Goal: Information Seeking & Learning: Find specific fact

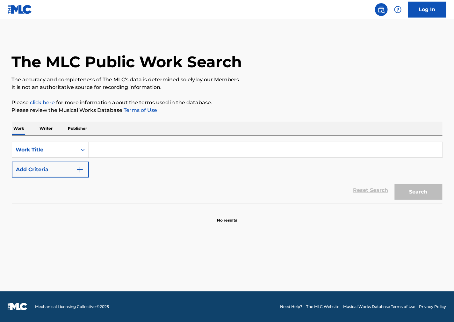
click at [85, 166] on button "Add Criteria" at bounding box center [50, 169] width 77 height 16
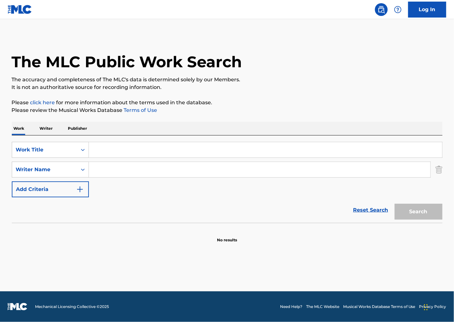
click at [109, 174] on input "Search Form" at bounding box center [259, 169] width 341 height 15
paste input "[URL][DOMAIN_NAME]"
type input "[URL][DOMAIN_NAME]"
drag, startPoint x: 281, startPoint y: 145, endPoint x: 272, endPoint y: 147, distance: 8.8
click at [281, 145] on input "Search Form" at bounding box center [265, 149] width 353 height 15
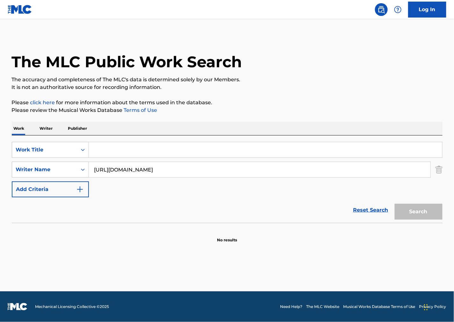
paste input "Viennese Rhapsodic Fantasietta"
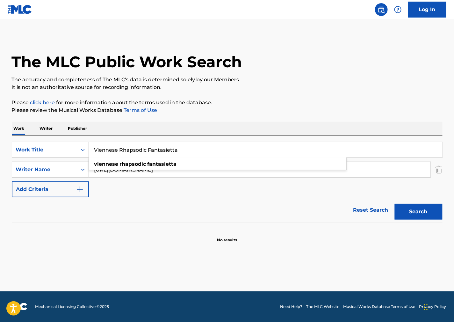
type input "Viennese Rhapsodic Fantasietta"
drag, startPoint x: 56, startPoint y: 165, endPoint x: -37, endPoint y: 163, distance: 92.7
click at [0, 163] on html "Press Alt+1 for screen-reader mode, Alt+0 to cancel Accessibility Screen-Reader…" at bounding box center [227, 161] width 454 height 322
paste input "Kreisler"
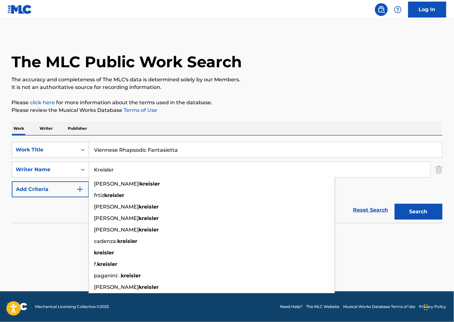
type input "Kreisler"
click at [408, 210] on button "Search" at bounding box center [418, 211] width 48 height 16
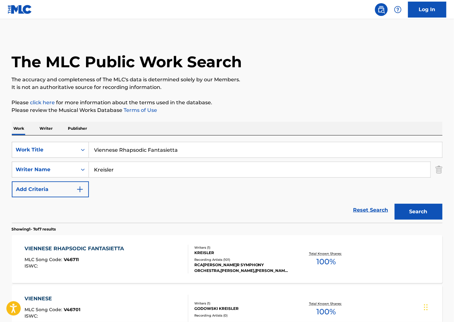
click at [144, 263] on div "VIENNESE RHAPSODIC FANTASIETTA MLC Song Code : V46711 ISWC :" at bounding box center [107, 259] width 164 height 29
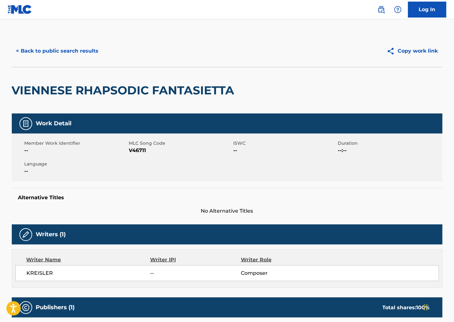
click at [137, 152] on span "V46711" at bounding box center [180, 150] width 103 height 8
copy span "V46711"
click at [295, 161] on div "Member Work Identifier -- MLC Song Code V46711 ISWC -- Duration --:-- Language …" at bounding box center [227, 157] width 430 height 48
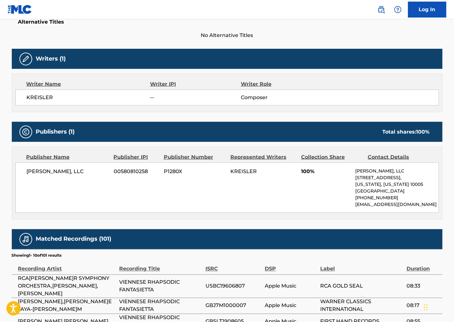
scroll to position [177, 0]
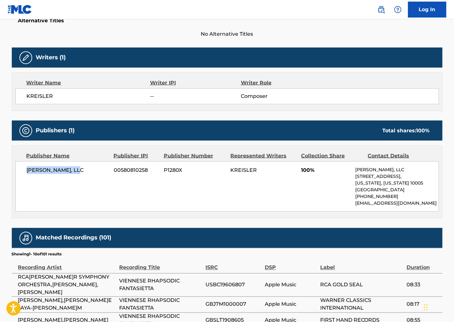
drag, startPoint x: 50, startPoint y: 173, endPoint x: 24, endPoint y: 174, distance: 25.8
click at [24, 174] on div "[PERSON_NAME], LLC 00580810258 P1280X KREISLER 100% [PERSON_NAME], LLC [STREET_…" at bounding box center [226, 186] width 423 height 50
copy span "[PERSON_NAME], LLC"
click at [354, 171] on div "[PERSON_NAME], LLC 00580810258 P1280X KREISLER 100% [PERSON_NAME], LLC [STREET_…" at bounding box center [226, 186] width 423 height 50
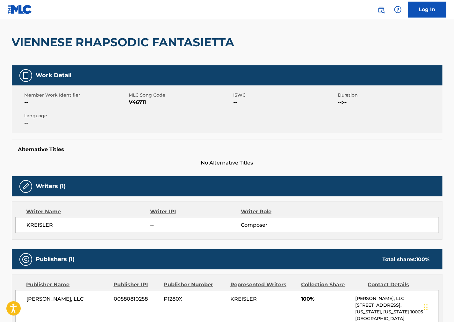
scroll to position [0, 0]
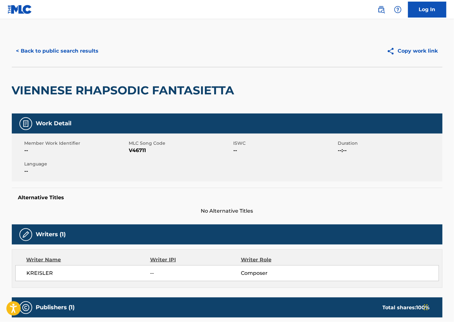
click at [81, 54] on button "< Back to public search results" at bounding box center [57, 51] width 91 height 16
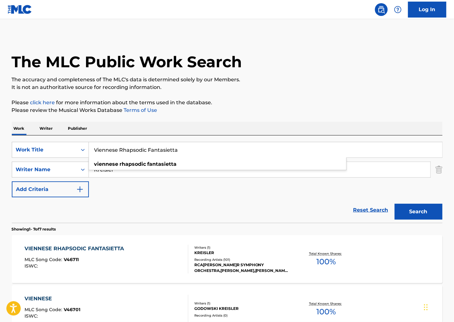
drag, startPoint x: 262, startPoint y: 153, endPoint x: 45, endPoint y: 160, distance: 216.9
click at [56, 154] on div "SearchWithCriteria21e5eb3f-d16a-43a5-a3c2-22d9da09f45f Work Title Viennese Rhap…" at bounding box center [227, 150] width 430 height 16
paste input "A Song of the Night"
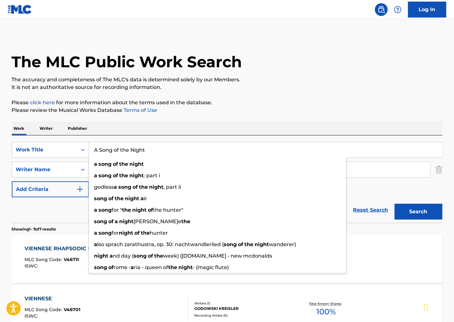
type input "A Song of the Night"
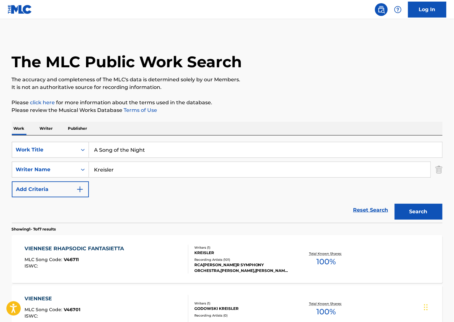
click at [292, 131] on div "Work Writer Publisher" at bounding box center [227, 128] width 430 height 13
drag, startPoint x: 147, startPoint y: 171, endPoint x: 29, endPoint y: 180, distance: 118.4
click at [30, 180] on div "SearchWithCriteria21e5eb3f-d16a-43a5-a3c2-22d9da09f45f Work Title A Song of the…" at bounding box center [227, 169] width 430 height 55
paste input "[PERSON_NAME]t"
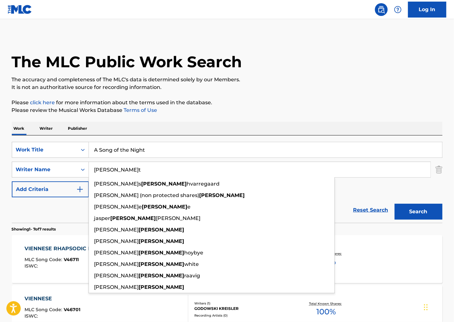
type input "[PERSON_NAME]t"
click at [397, 207] on button "Search" at bounding box center [418, 211] width 48 height 16
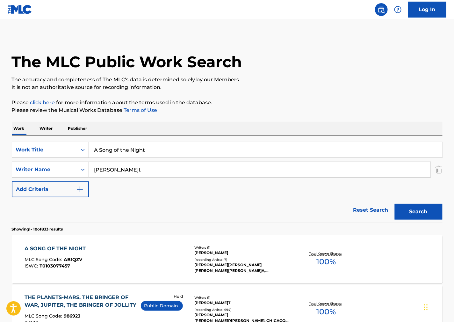
click at [155, 259] on div "A SONG OF THE NIGHT MLC Song Code : AB1QZV ISWC : T0103077457" at bounding box center [107, 259] width 164 height 29
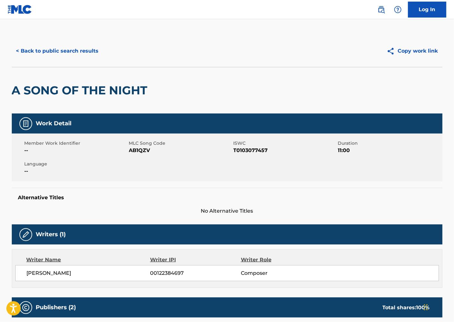
click at [139, 151] on span "AB1QZV" at bounding box center [180, 150] width 103 height 8
copy span "AB1QZV"
click at [271, 150] on span "T0103077457" at bounding box center [284, 150] width 103 height 8
click at [269, 150] on span "T0103077457" at bounding box center [284, 150] width 103 height 8
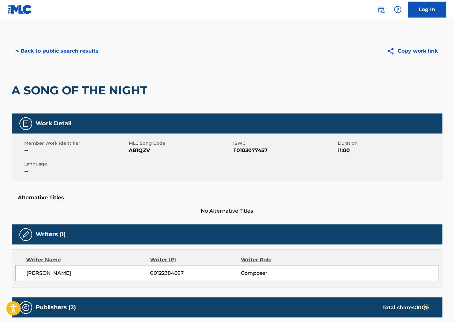
click at [259, 150] on span "T0103077457" at bounding box center [284, 150] width 103 height 8
copy span "T0103077457"
drag, startPoint x: 355, startPoint y: 201, endPoint x: 155, endPoint y: 85, distance: 230.8
click at [352, 198] on h5 "Alternative Titles" at bounding box center [227, 197] width 418 height 6
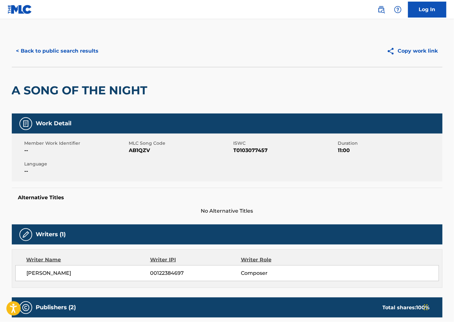
click at [145, 95] on h2 "A SONG OF THE NIGHT" at bounding box center [81, 90] width 139 height 14
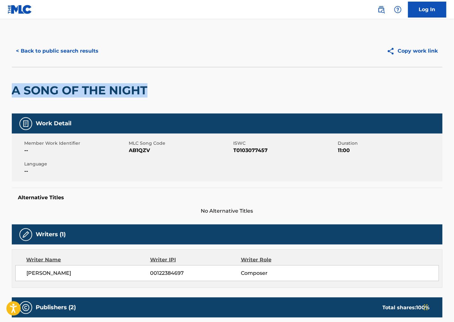
drag, startPoint x: 147, startPoint y: 95, endPoint x: 0, endPoint y: 100, distance: 147.5
copy h2 "A SONG OF THE NIGHT"
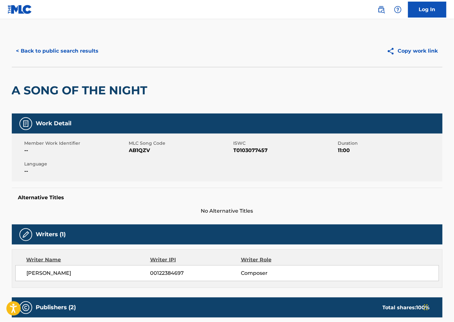
click at [301, 189] on div "Alternative Titles No Alternative Titles" at bounding box center [227, 201] width 430 height 27
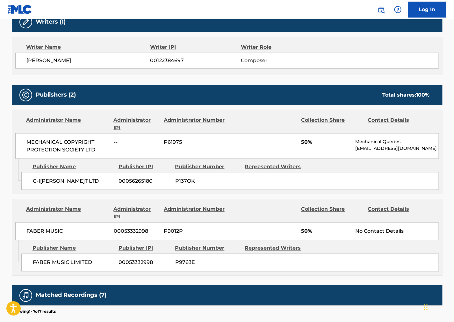
scroll to position [212, 0]
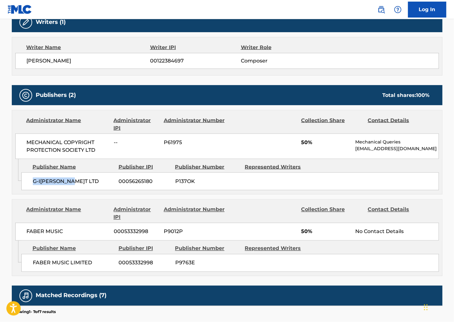
drag, startPoint x: 38, startPoint y: 190, endPoint x: 26, endPoint y: 191, distance: 12.5
click at [26, 190] on div "G-I[PERSON_NAME]T LTD 00056265180 P137OK" at bounding box center [229, 181] width 417 height 18
copy span "G-I[PERSON_NAME]T LTD"
drag, startPoint x: 357, startPoint y: 150, endPoint x: 212, endPoint y: 133, distance: 146.1
click at [357, 150] on p "[EMAIL_ADDRESS][DOMAIN_NAME]" at bounding box center [396, 148] width 83 height 7
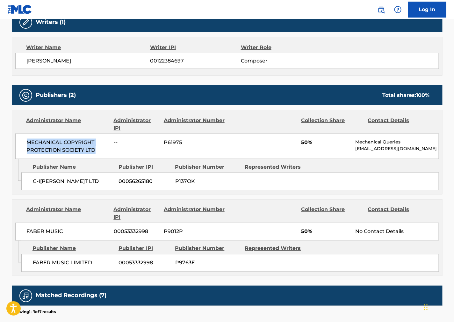
drag, startPoint x: 98, startPoint y: 150, endPoint x: 23, endPoint y: 146, distance: 75.0
click at [23, 146] on div "MECHANICAL COPYRIGHT PROTECTION SOCIETY LTD -- P61975 50% Mechanical Queries [E…" at bounding box center [226, 145] width 423 height 25
copy span "MECHANICAL COPYRIGHT PROTECTION SOCIETY LTD"
click at [401, 194] on div "Admin Original Publisher Connecting Line Publisher Name Publisher IPI Publisher…" at bounding box center [227, 176] width 430 height 35
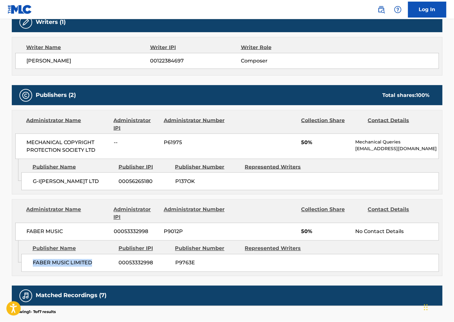
drag, startPoint x: 106, startPoint y: 266, endPoint x: 14, endPoint y: 246, distance: 94.5
click at [23, 271] on div "FABER MUSIC LIMITED 00053332998 P9763E" at bounding box center [229, 263] width 417 height 18
copy span "FABER MUSIC LIMITED"
click at [319, 201] on div "Publishers (2) Total shares: 100 % Administrator Name Administrator IPI Adminis…" at bounding box center [227, 180] width 430 height 191
drag, startPoint x: 365, startPoint y: 196, endPoint x: 294, endPoint y: 212, distance: 72.7
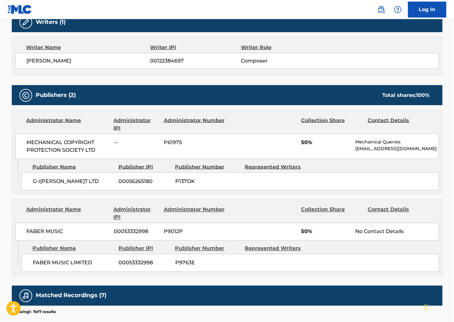
click at [365, 194] on div "Admin Original Publisher Connecting Line Publisher Name Publisher IPI Publisher…" at bounding box center [227, 176] width 430 height 35
click at [323, 177] on div "G-I[PERSON_NAME]T LTD 00056265180 P137OK" at bounding box center [229, 181] width 417 height 18
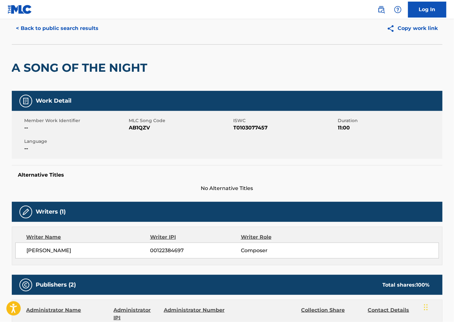
scroll to position [0, 0]
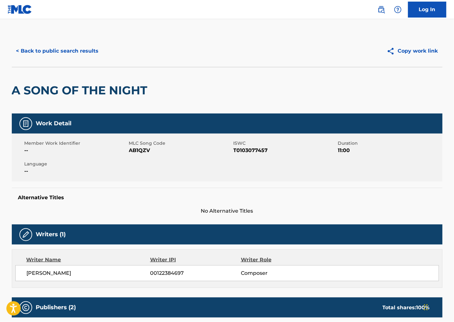
click at [87, 41] on div "< Back to public search results Copy work link" at bounding box center [227, 51] width 430 height 32
click at [86, 54] on button "< Back to public search results" at bounding box center [57, 51] width 91 height 16
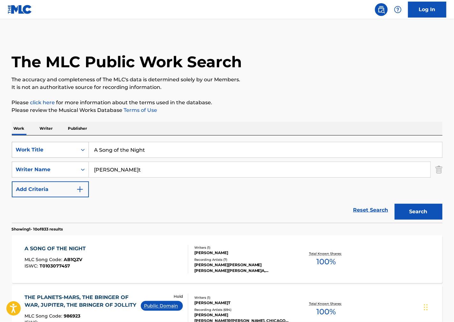
drag, startPoint x: 154, startPoint y: 148, endPoint x: 42, endPoint y: 148, distance: 112.1
click at [42, 148] on div "SearchWithCriteria21e5eb3f-d16a-43a5-a3c2-22d9da09f45f Work Title A Song of the…" at bounding box center [227, 150] width 430 height 16
paste input "re You Going to Scarborough Fair"
type input "Are You Going to Scarborough Fair"
click at [336, 53] on div "The MLC Public Work Search" at bounding box center [227, 58] width 430 height 46
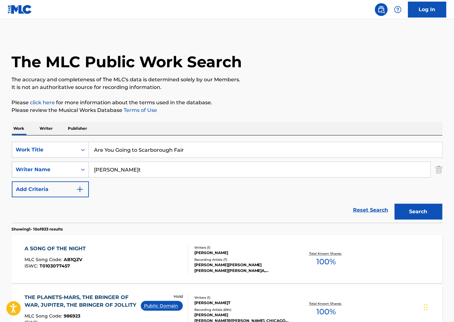
drag, startPoint x: 165, startPoint y: 170, endPoint x: 29, endPoint y: 177, distance: 135.8
click at [29, 177] on div "SearchWithCriteria7bfccf33-b91c-4dfd-b538-79961de249cf Writer Name[PERSON_NAME]" at bounding box center [227, 169] width 430 height 16
paste input "Bareil"
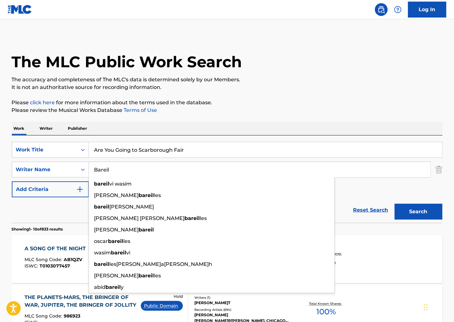
type input "Bareil"
click at [428, 205] on button "Search" at bounding box center [418, 211] width 48 height 16
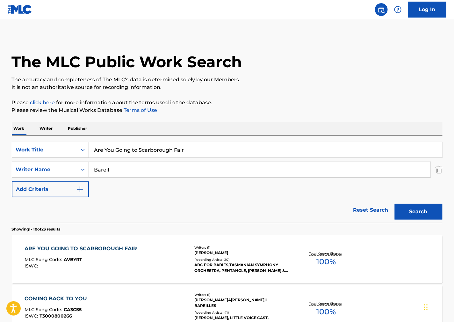
click at [119, 270] on div "ARE YOU GOING TO SCARBOROUGH FAIR MLC Song Code : AVBYRT ISWC :" at bounding box center [83, 259] width 116 height 29
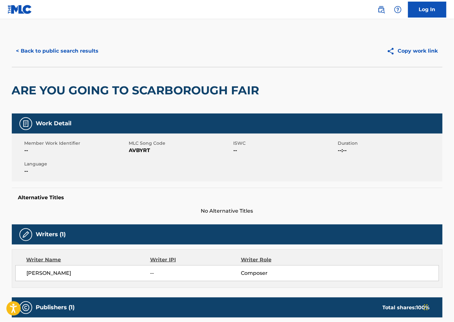
click at [148, 148] on span "AVBYRT" at bounding box center [180, 150] width 103 height 8
copy span "AVBYRT"
click at [284, 177] on div "Member Work Identifier -- MLC Song Code AVBYRT ISWC -- Duration --:-- Language …" at bounding box center [227, 157] width 430 height 48
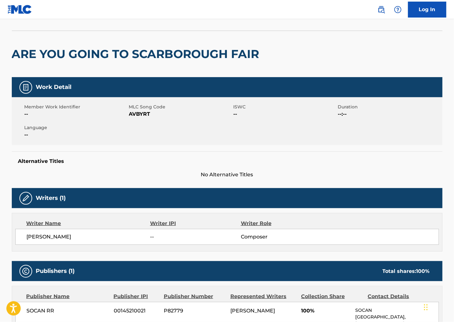
scroll to position [71, 0]
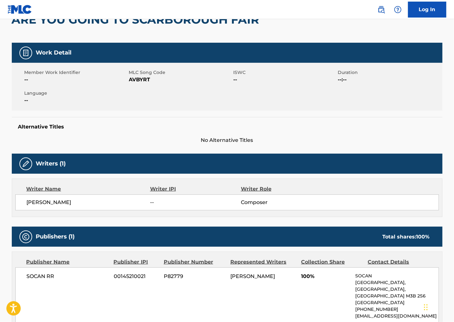
drag, startPoint x: 326, startPoint y: 123, endPoint x: 292, endPoint y: 136, distance: 36.8
click at [326, 124] on h5 "Alternative Titles" at bounding box center [227, 127] width 418 height 6
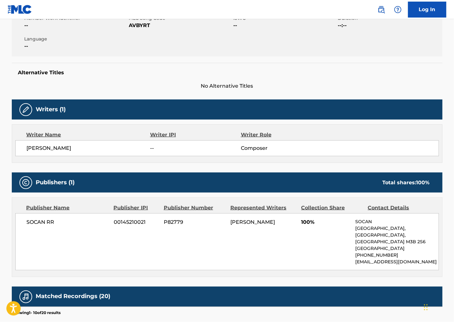
scroll to position [247, 0]
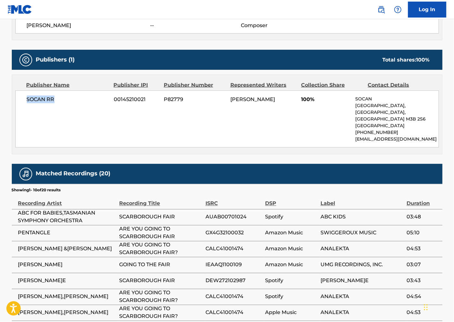
drag, startPoint x: 62, startPoint y: 99, endPoint x: 5, endPoint y: 101, distance: 57.0
click at [5, 100] on div "< Back to public search results Copy work link ARE YOU GOING TO SCARBOROUGH FAI…" at bounding box center [227, 89] width 446 height 603
copy span "SOCAN RR"
click at [305, 29] on div "[PERSON_NAME] -- Composer" at bounding box center [226, 26] width 423 height 16
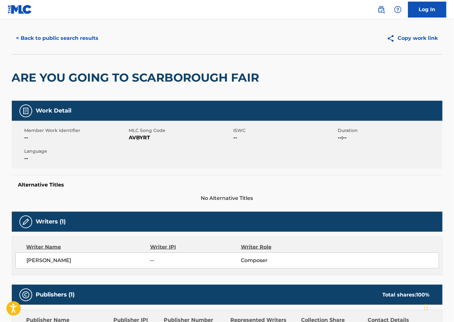
scroll to position [0, 0]
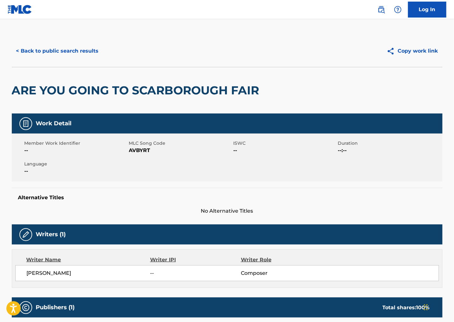
click at [71, 62] on div "< Back to public search results Copy work link" at bounding box center [227, 51] width 430 height 32
click at [73, 53] on button "< Back to public search results" at bounding box center [57, 51] width 91 height 16
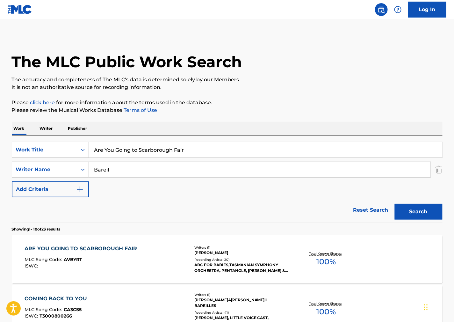
drag, startPoint x: 192, startPoint y: 153, endPoint x: -23, endPoint y: 161, distance: 215.7
click at [0, 161] on html "Accessibility Screen-Reader Guide, Feedback, and Issue Reporting | New window L…" at bounding box center [227, 161] width 454 height 322
paste input "Irish Dances"
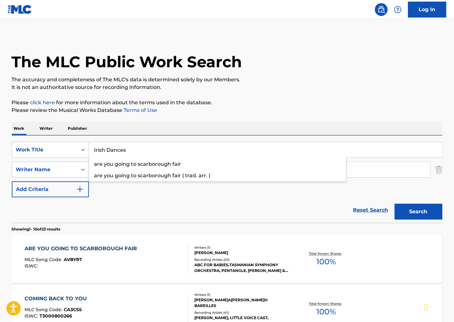
type input "Irish Dances"
click at [293, 80] on p "The accuracy and completeness of The MLC's data is determined solely by our Mem…" at bounding box center [227, 80] width 430 height 8
drag, startPoint x: 150, startPoint y: 174, endPoint x: 46, endPoint y: 163, distance: 105.0
click at [46, 163] on div "SearchWithCriteria7bfccf33-b91c-4dfd-b538-79961de249cf Writer Name [PERSON_NAME]" at bounding box center [227, 169] width 430 height 16
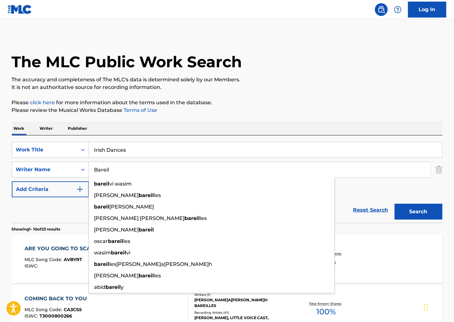
paste input "[PERSON_NAME]"
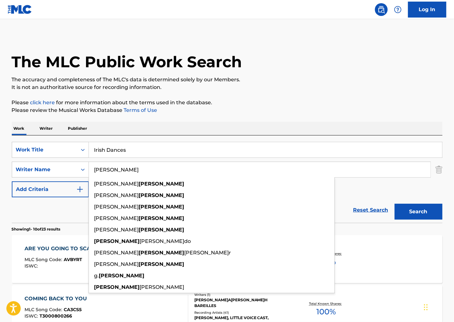
type input "[PERSON_NAME]"
click at [426, 214] on button "Search" at bounding box center [418, 211] width 48 height 16
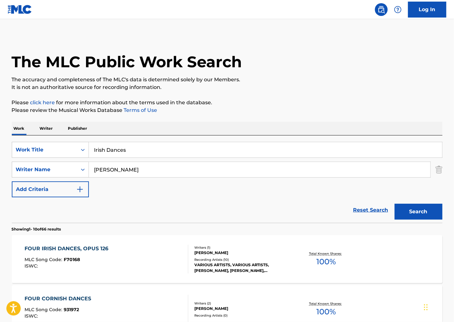
click at [141, 260] on div "FOUR IRISH DANCES, OPUS 126 MLC Song Code : F70168 ISWC :" at bounding box center [107, 259] width 164 height 29
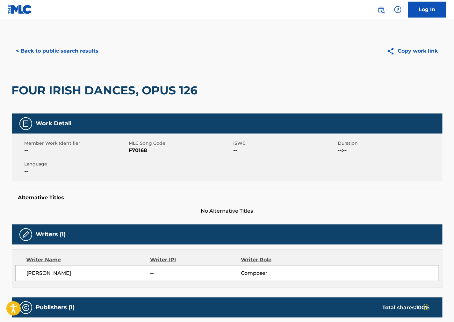
click at [137, 150] on span "F70168" at bounding box center [180, 150] width 103 height 8
drag, startPoint x: 302, startPoint y: 159, endPoint x: 195, endPoint y: 119, distance: 113.5
click at [301, 159] on div "Member Work Identifier -- MLC Song Code F70168 ISWC -- Duration --:-- Language …" at bounding box center [227, 157] width 430 height 48
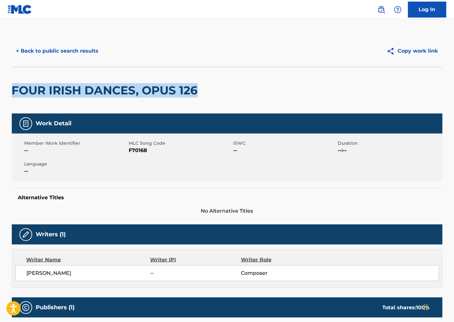
drag, startPoint x: 68, startPoint y: 103, endPoint x: 11, endPoint y: 99, distance: 57.2
click at [11, 99] on div "< Back to public search results Copy work link FOUR IRISH DANCES, OPUS 126 Work…" at bounding box center [227, 324] width 446 height 578
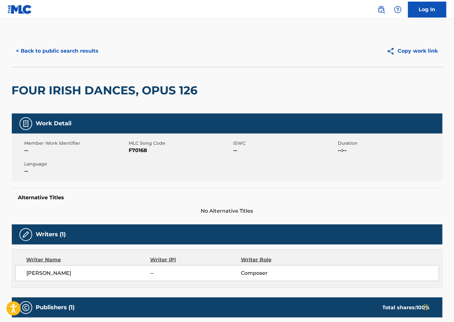
click at [306, 169] on div "Member Work Identifier -- MLC Song Code F70168 ISWC -- Duration --:-- Language …" at bounding box center [227, 157] width 430 height 48
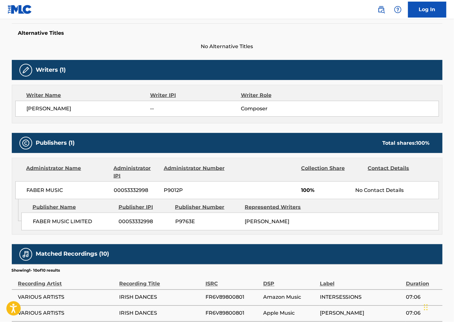
scroll to position [177, 0]
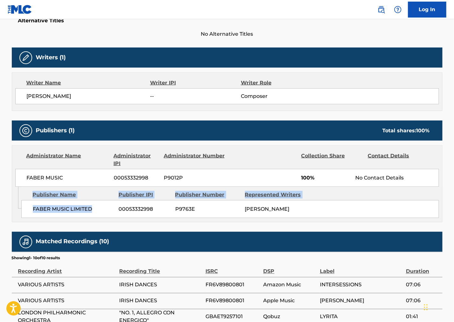
drag, startPoint x: 95, startPoint y: 210, endPoint x: 19, endPoint y: 211, distance: 75.5
click at [19, 211] on div "Admin Original Publisher Connecting Line Publisher Name Publisher IPI Publisher…" at bounding box center [227, 204] width 430 height 35
click at [50, 211] on span "FABER MUSIC LIMITED" at bounding box center [73, 209] width 81 height 8
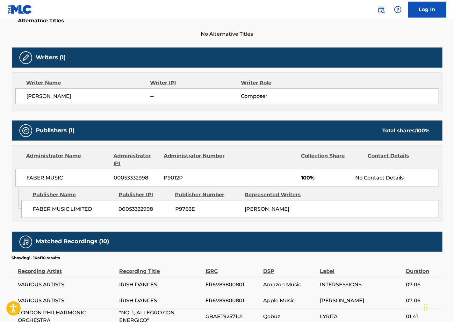
drag, startPoint x: 306, startPoint y: 122, endPoint x: 348, endPoint y: 11, distance: 119.1
click at [306, 122] on div "Publishers (1) Total shares: 100 %" at bounding box center [227, 130] width 430 height 20
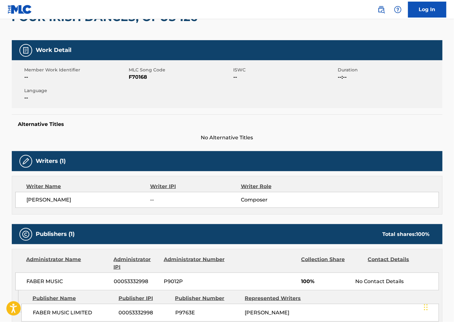
scroll to position [0, 0]
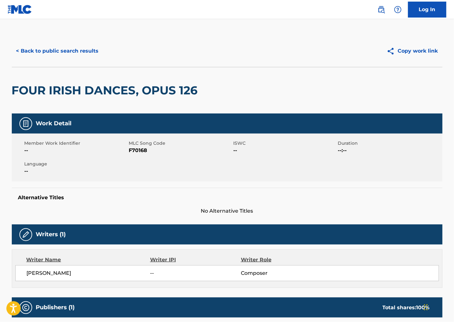
click at [64, 55] on button "< Back to public search results" at bounding box center [57, 51] width 91 height 16
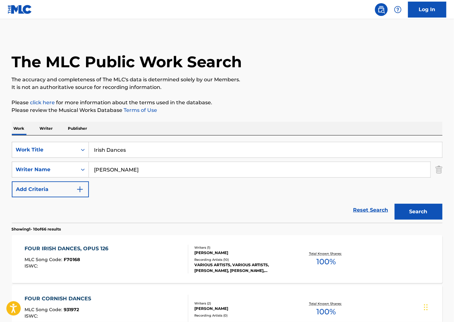
click at [327, 89] on p "It is not an authoritative source for recording information." at bounding box center [227, 87] width 430 height 8
drag, startPoint x: 167, startPoint y: 149, endPoint x: -17, endPoint y: 156, distance: 184.2
click at [0, 156] on html "Accessibility Screen-Reader Guide, Feedback, and Issue Reporting | New window L…" at bounding box center [227, 161] width 454 height 322
paste input ""Four Preludes"Op.34 N°10"
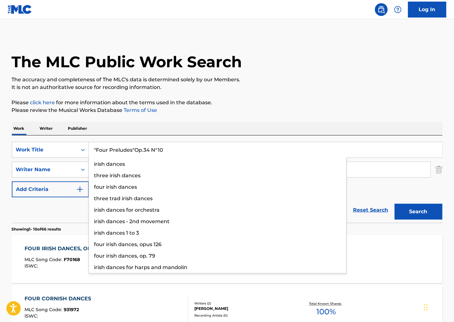
type input ""Four Preludes"Op.34 N°10"
click at [284, 86] on p "It is not an authoritative source for recording information." at bounding box center [227, 87] width 430 height 8
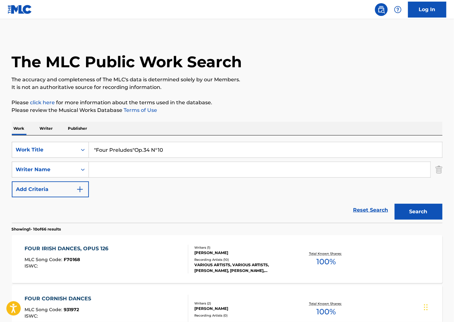
drag, startPoint x: 145, startPoint y: 173, endPoint x: 17, endPoint y: 160, distance: 128.7
click at [18, 160] on div "SearchWithCriteria21e5eb3f-d16a-43a5-a3c2-22d9da09f45f Work Title "Four Prelude…" at bounding box center [227, 169] width 430 height 55
click at [394, 203] on button "Search" at bounding box center [418, 211] width 48 height 16
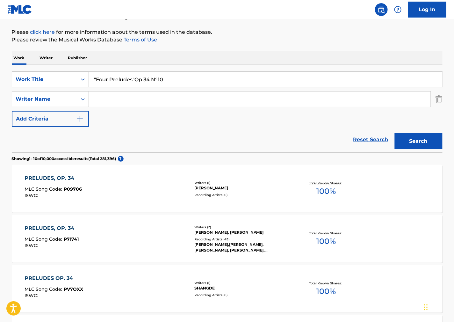
scroll to position [71, 0]
click at [140, 244] on div "PRELUDES, OP. 34 MLC Song Code : P71741 ISWC :" at bounding box center [107, 238] width 164 height 29
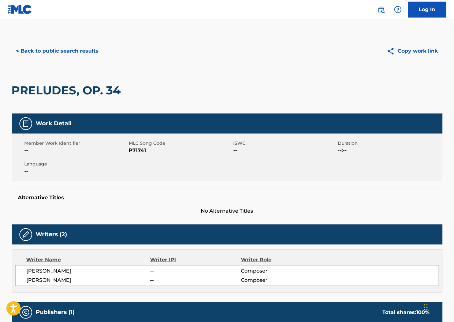
click at [141, 150] on span "P71741" at bounding box center [180, 150] width 103 height 8
drag, startPoint x: 141, startPoint y: 150, endPoint x: 2, endPoint y: 181, distance: 143.4
click at [140, 150] on span "P71741" at bounding box center [180, 150] width 103 height 8
click at [313, 165] on div "Member Work Identifier -- MLC Song Code P71741 ISWC -- Duration --:-- Language …" at bounding box center [227, 157] width 430 height 48
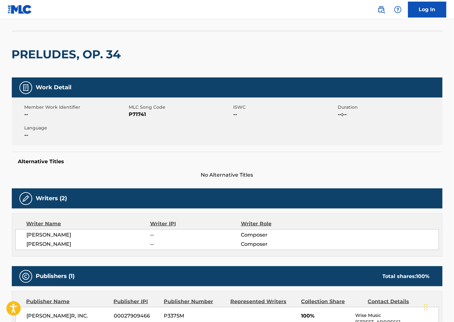
scroll to position [141, 0]
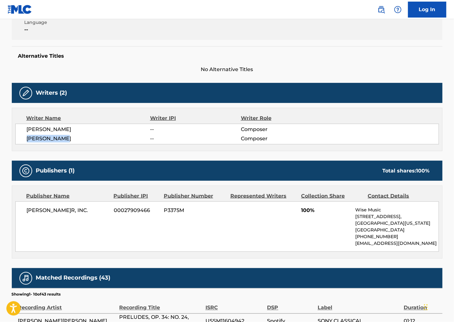
drag, startPoint x: 76, startPoint y: 141, endPoint x: 22, endPoint y: 138, distance: 54.2
click at [22, 138] on div "[PERSON_NAME] -- Composer [PERSON_NAME] -- Composer" at bounding box center [226, 134] width 423 height 21
drag, startPoint x: 77, startPoint y: 130, endPoint x: 18, endPoint y: 128, distance: 58.9
click at [18, 128] on div "[PERSON_NAME] -- Composer [PERSON_NAME] -- Composer" at bounding box center [226, 134] width 423 height 21
drag, startPoint x: 362, startPoint y: 202, endPoint x: 248, endPoint y: 224, distance: 115.5
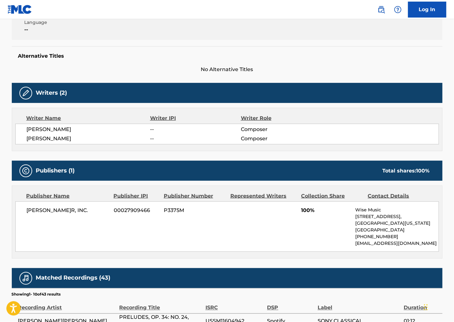
click at [362, 203] on div "[PERSON_NAME]ER, INC. 00027909466 P3375M 100% Wise Music [STREET_ADDRESS][US_ST…" at bounding box center [226, 226] width 423 height 50
drag, startPoint x: 79, startPoint y: 210, endPoint x: 9, endPoint y: 215, distance: 69.9
click at [9, 215] on div "< Back to public search results Copy work link PRELUDES, OP. 34 Work Detail Mem…" at bounding box center [227, 239] width 446 height 691
drag, startPoint x: 304, startPoint y: 158, endPoint x: 272, endPoint y: 154, distance: 32.5
click at [304, 158] on div "Work Detail Member Work Identifier -- MLC Song Code P71741 ISWC -- Duration --:…" at bounding box center [227, 278] width 430 height 613
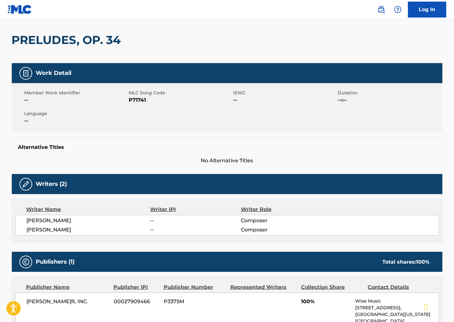
scroll to position [0, 0]
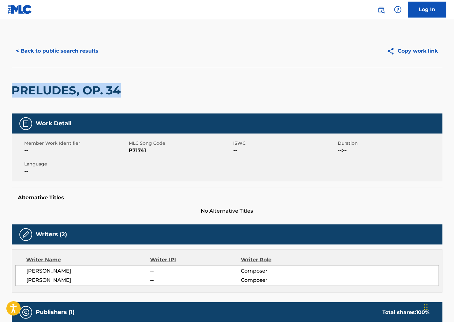
drag, startPoint x: 92, startPoint y: 91, endPoint x: -2, endPoint y: 90, distance: 93.9
click at [0, 90] on html "Accessibility Screen-Reader Guide, Feedback, and Issue Reporting | New window L…" at bounding box center [227, 161] width 454 height 322
click at [69, 49] on button "< Back to public search results" at bounding box center [57, 51] width 91 height 16
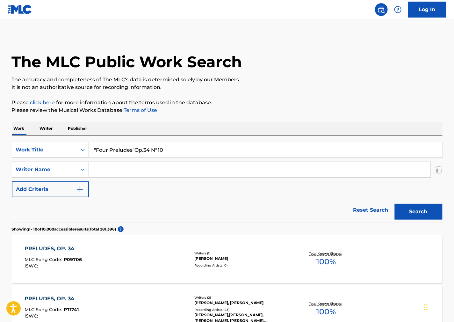
scroll to position [71, 0]
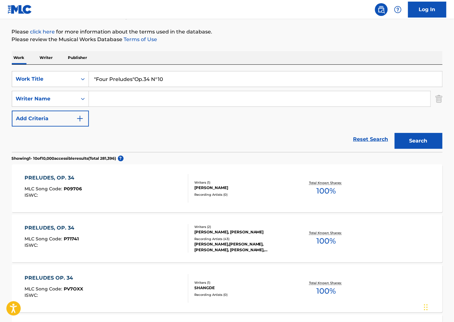
drag, startPoint x: 174, startPoint y: 76, endPoint x: -7, endPoint y: 75, distance: 180.9
click at [0, 75] on html "Accessibility Screen-Reader Guide, Feedback, and Issue Reporting | New window L…" at bounding box center [227, 90] width 454 height 322
paste input "Valse"
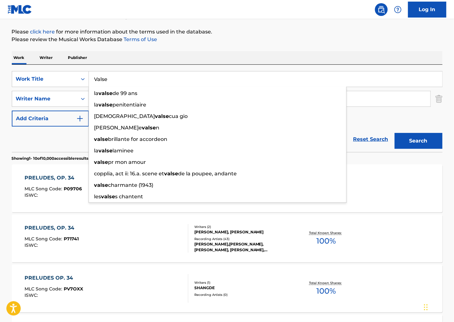
type input "Valse"
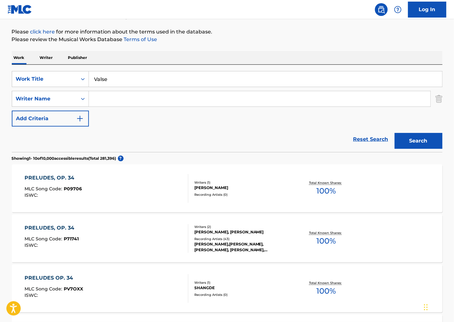
click at [308, 57] on div "Work Writer Publisher" at bounding box center [227, 57] width 430 height 13
click at [166, 101] on input "Search Form" at bounding box center [259, 98] width 341 height 15
paste input "Prokofiev"
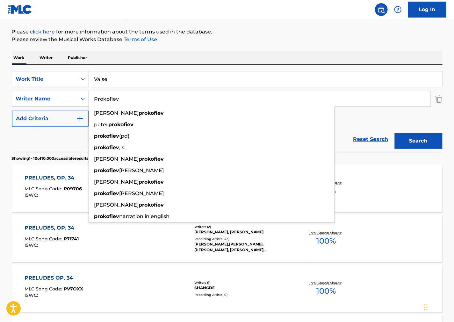
type input "Prokofiev"
click at [424, 141] on button "Search" at bounding box center [418, 141] width 48 height 16
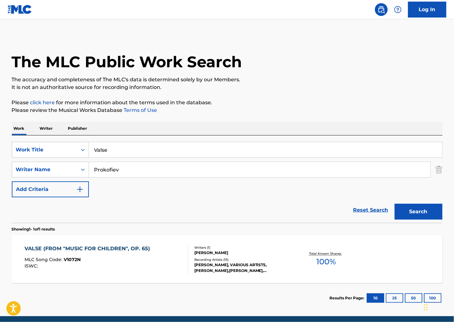
click at [123, 260] on div "MLC Song Code : V1072N" at bounding box center [89, 260] width 129 height 6
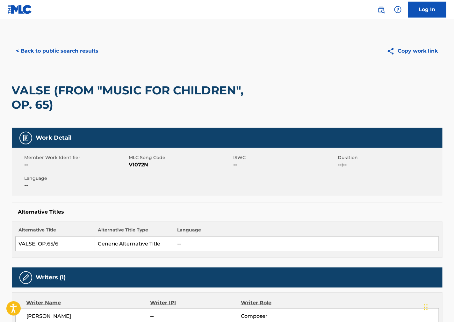
click at [319, 93] on div "VALSE (FROM "MUSIC FOR CHILDREN", OP. 65)" at bounding box center [227, 97] width 430 height 61
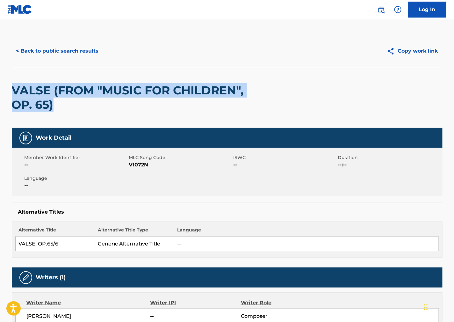
drag, startPoint x: 61, startPoint y: 104, endPoint x: 12, endPoint y: 94, distance: 49.8
click at [12, 94] on h2 "VALSE (FROM "MUSIC FOR CHILDREN", OP. 65)" at bounding box center [141, 97] width 258 height 29
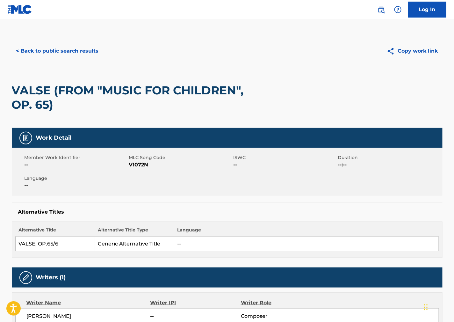
click at [341, 155] on span "Duration" at bounding box center [389, 157] width 103 height 7
click at [140, 165] on span "V1072N" at bounding box center [180, 165] width 103 height 8
drag, startPoint x: 343, startPoint y: 168, endPoint x: 229, endPoint y: 186, distance: 115.7
click at [339, 169] on div "Member Work Identifier -- MLC Song Code V1072N ISWC -- Duration --:-- Language …" at bounding box center [227, 172] width 430 height 48
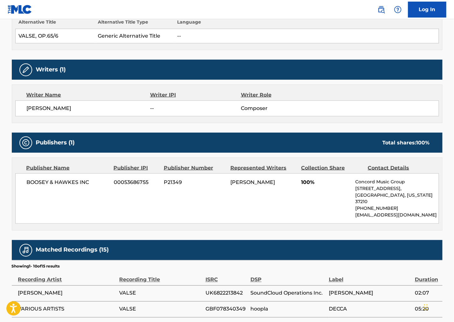
scroll to position [212, 0]
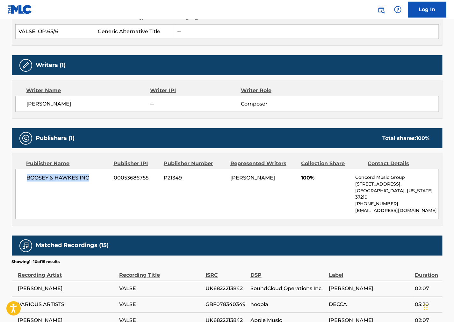
drag, startPoint x: 5, startPoint y: 177, endPoint x: 0, endPoint y: 175, distance: 5.0
click at [0, 175] on main "< Back to public search results Copy work link VALSE (FROM "MUSIC FOR CHILDREN"…" at bounding box center [227, 140] width 454 height 666
click at [340, 183] on div "BOOSEY & HAWKES INC 00053686755 P21349[PERSON_NAME] 100% Concord Music Group [S…" at bounding box center [226, 194] width 423 height 50
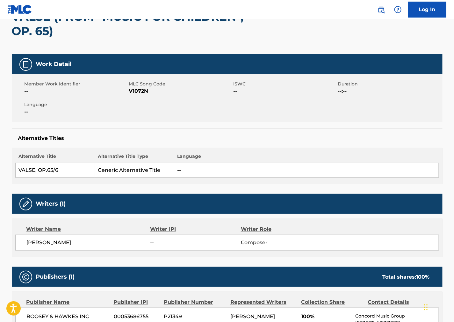
scroll to position [0, 0]
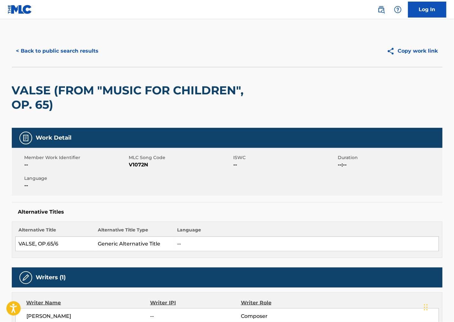
click at [52, 49] on button "< Back to public search results" at bounding box center [57, 51] width 91 height 16
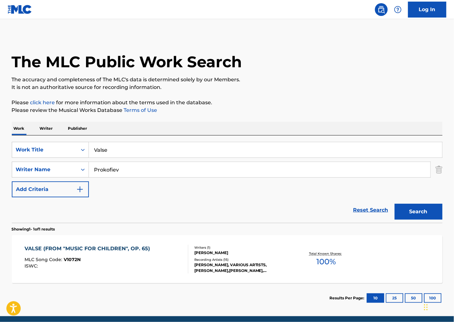
drag, startPoint x: 155, startPoint y: 151, endPoint x: -8, endPoint y: 142, distance: 162.6
click at [0, 142] on html "Accessibility Screen-Reader Guide, Feedback, and Issue Reporting | New window L…" at bounding box center [227, 161] width 454 height 322
paste input "In the Style of Albeniz"
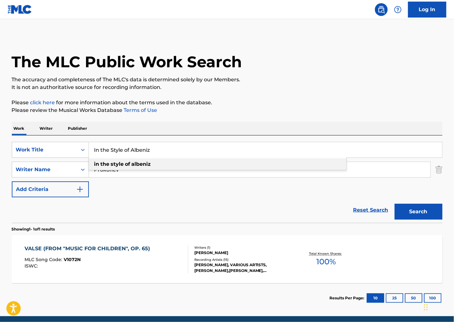
type input "In the Style of Albeniz"
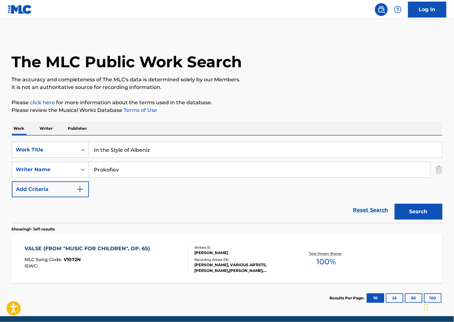
click at [228, 129] on div "Work Writer Publisher" at bounding box center [227, 128] width 430 height 13
drag, startPoint x: 143, startPoint y: 170, endPoint x: 15, endPoint y: 167, distance: 128.0
click at [21, 167] on div "SearchWithCriteria7bfccf33-b91c-4dfd-b538-79961de249cf Writer Name [PERSON_NAME]" at bounding box center [227, 169] width 430 height 16
click at [394, 203] on button "Search" at bounding box center [418, 211] width 48 height 16
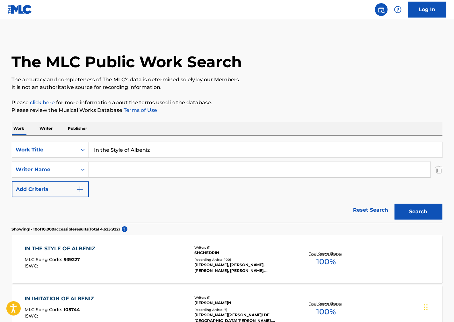
click at [152, 257] on div "IN THE STYLE OF ALBENIZ MLC Song Code : 939227 ISWC :" at bounding box center [107, 259] width 164 height 29
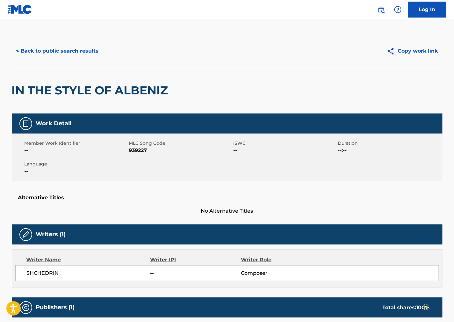
click at [139, 150] on span "939227" at bounding box center [180, 150] width 103 height 8
click at [297, 167] on div "Member Work Identifier -- MLC Song Code 939227 ISWC -- Duration --:-- Language …" at bounding box center [227, 157] width 430 height 48
click at [317, 132] on div "Work Detail" at bounding box center [227, 123] width 430 height 20
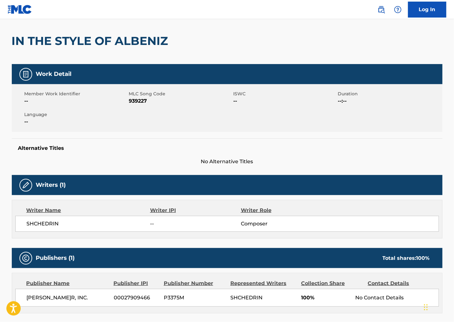
scroll to position [177, 0]
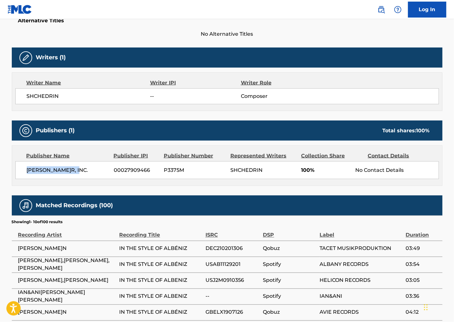
drag, startPoint x: 75, startPoint y: 168, endPoint x: 0, endPoint y: 195, distance: 79.5
click at [16, 171] on div "[PERSON_NAME]R, INC. 00027909466 P3375M SHCHEDRIN 100% No Contact Details" at bounding box center [226, 170] width 423 height 18
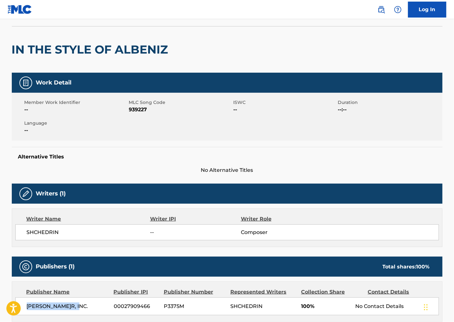
scroll to position [0, 0]
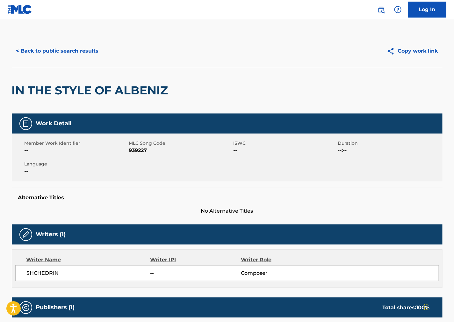
click at [76, 59] on div "< Back to public search results Copy work link" at bounding box center [227, 51] width 430 height 32
click at [81, 53] on button "< Back to public search results" at bounding box center [57, 51] width 91 height 16
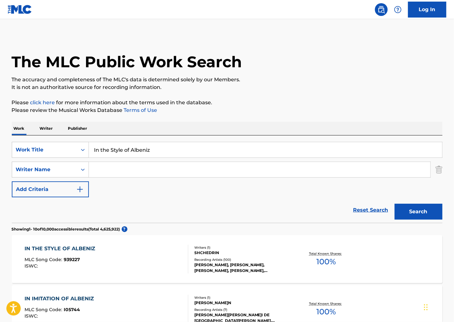
drag, startPoint x: 161, startPoint y: 148, endPoint x: 189, endPoint y: 102, distance: 53.7
click at [55, 145] on div "SearchWithCriteria21e5eb3f-d16a-43a5-a3c2-22d9da09f45f Work Title In the Style …" at bounding box center [227, 150] width 430 height 16
paste input "[PERSON_NAME]"
click at [285, 81] on p "The accuracy and completeness of The MLC's data is determined solely by our Mem…" at bounding box center [227, 80] width 430 height 8
click at [415, 210] on button "Search" at bounding box center [418, 211] width 48 height 16
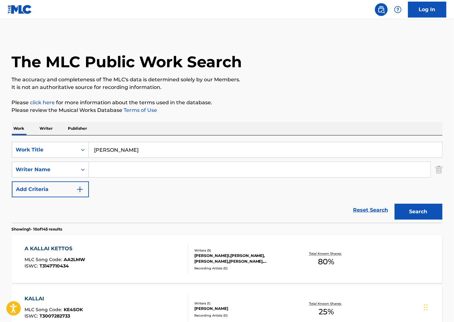
drag, startPoint x: 401, startPoint y: 126, endPoint x: 253, endPoint y: 146, distance: 148.7
click at [395, 125] on div "Work Writer Publisher" at bounding box center [227, 128] width 430 height 13
drag, startPoint x: 242, startPoint y: 149, endPoint x: 11, endPoint y: 138, distance: 231.1
paste input "Doubledance"
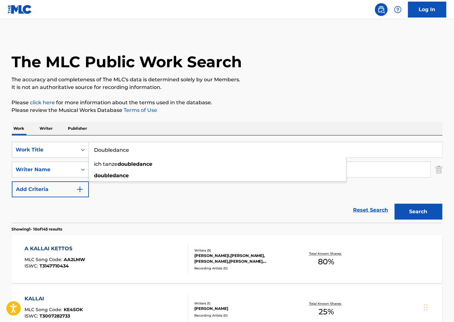
type input "Doubledance"
click at [419, 208] on button "Search" at bounding box center [418, 211] width 48 height 16
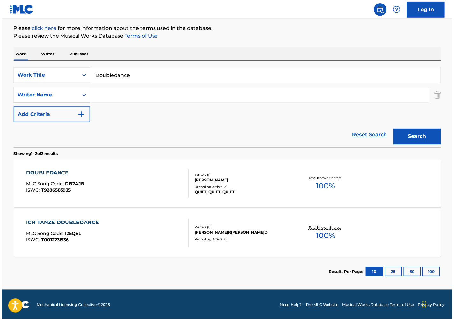
scroll to position [75, 0]
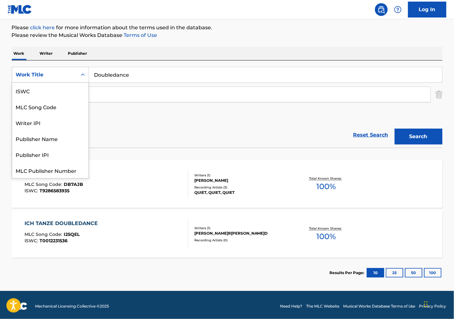
click at [59, 81] on div "Work Title" at bounding box center [44, 75] width 65 height 12
click at [51, 91] on div "ISWC" at bounding box center [50, 91] width 76 height 16
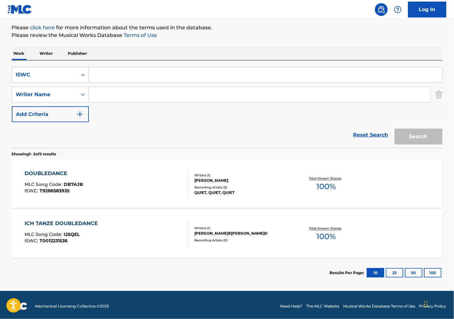
click at [134, 74] on input "Search Form" at bounding box center [265, 74] width 353 height 15
paste input "T8007145918"
type input "T8007145918"
click at [413, 130] on button "Search" at bounding box center [418, 137] width 48 height 16
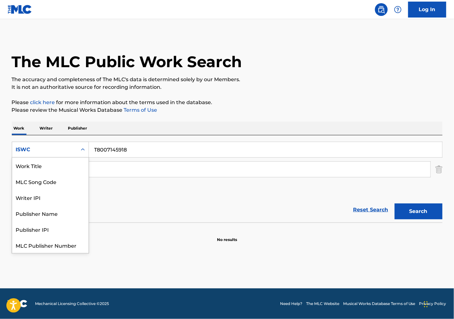
click at [63, 146] on div "ISWC" at bounding box center [44, 150] width 65 height 12
click at [48, 169] on div "Work Title" at bounding box center [50, 166] width 76 height 16
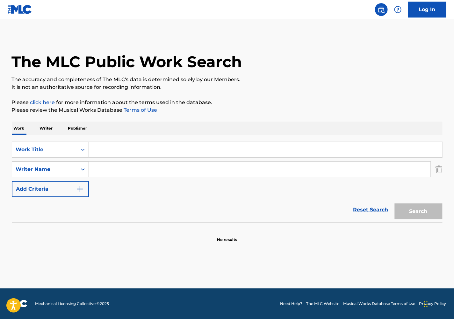
click at [106, 150] on input "Search Form" at bounding box center [265, 149] width 353 height 15
paste input "Menuett"
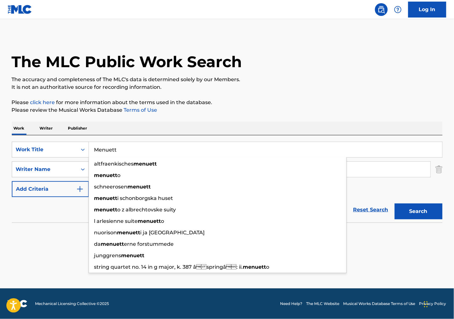
type input "Menuett"
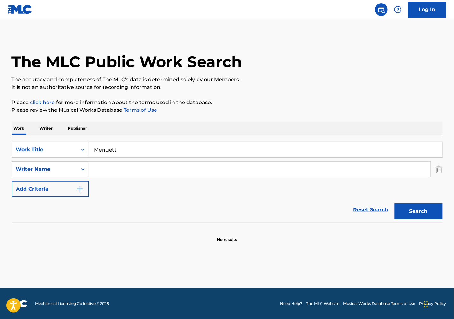
drag, startPoint x: 384, startPoint y: 83, endPoint x: 126, endPoint y: 153, distance: 267.2
click at [383, 83] on p "It is not an authoritative source for recording information." at bounding box center [227, 87] width 430 height 8
click at [123, 168] on input "Search Form" at bounding box center [259, 169] width 341 height 15
paste input "Heifetz"
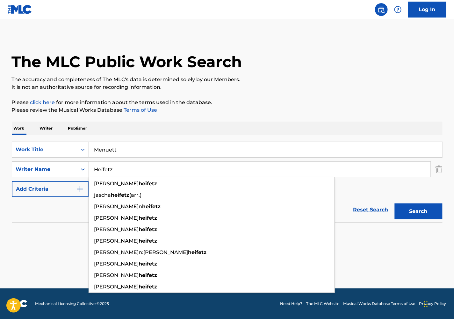
type input "Heifetz"
click at [406, 208] on button "Search" at bounding box center [418, 211] width 48 height 16
drag, startPoint x: 110, startPoint y: 171, endPoint x: 60, endPoint y: 171, distance: 50.0
click at [60, 171] on div "SearchWithCriteria7bfccf33-b91c-4dfd-b538-79961de249cf Writer Nam[PERSON_NAME]t…" at bounding box center [227, 169] width 430 height 16
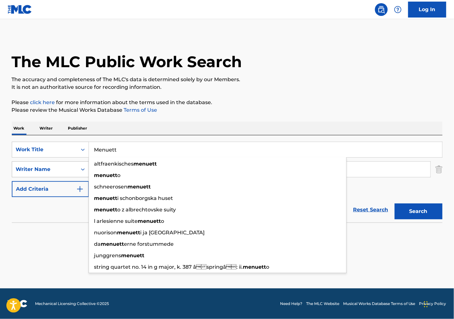
drag, startPoint x: 128, startPoint y: 157, endPoint x: 29, endPoint y: 163, distance: 98.6
click at [30, 163] on div "SearchWithCriteria6189ffde-255e-482a-9f79-64a2a3b66fb7 Work Title Menuett altfr…" at bounding box center [227, 169] width 430 height 55
paste input "Four Scottish Dances"
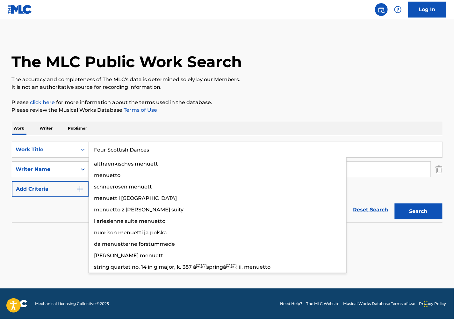
type input "Four Scottish Dances"
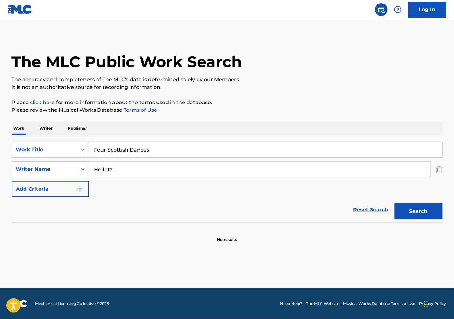
click at [306, 85] on p "It is not an authoritative source for recording information." at bounding box center [227, 87] width 430 height 8
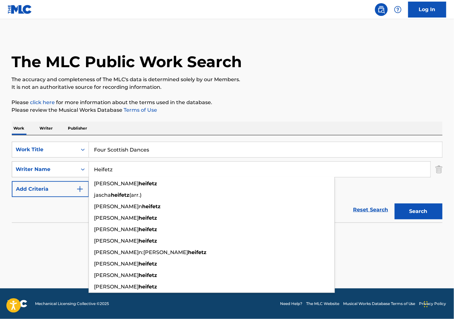
drag, startPoint x: 160, startPoint y: 170, endPoint x: 31, endPoint y: 169, distance: 129.3
click at [31, 169] on div "SearchWithCriteria7bfccf33-b91c-4dfd-b538-79961de249cf Writer Nam[PERSON_NAME]t…" at bounding box center [227, 169] width 430 height 16
paste input "Gedge"
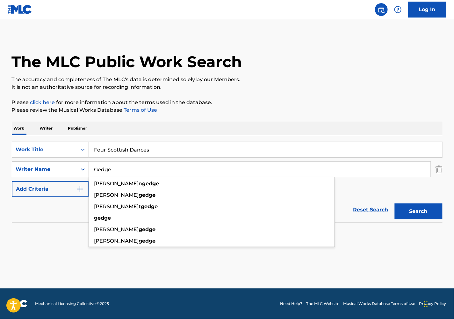
type input "Gedge"
click at [410, 220] on div "Search" at bounding box center [416, 209] width 51 height 25
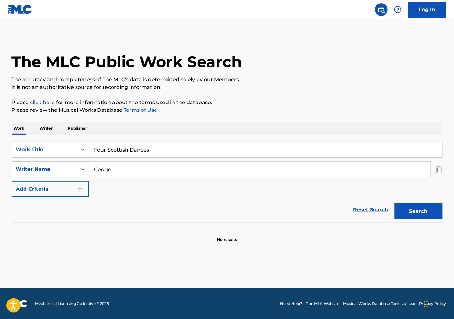
click at [411, 217] on button "Search" at bounding box center [418, 211] width 48 height 16
click at [416, 209] on button "Search" at bounding box center [418, 211] width 48 height 16
click at [304, 87] on p "It is not an authoritative source for recording information." at bounding box center [227, 87] width 430 height 8
